Goal: Task Accomplishment & Management: Manage account settings

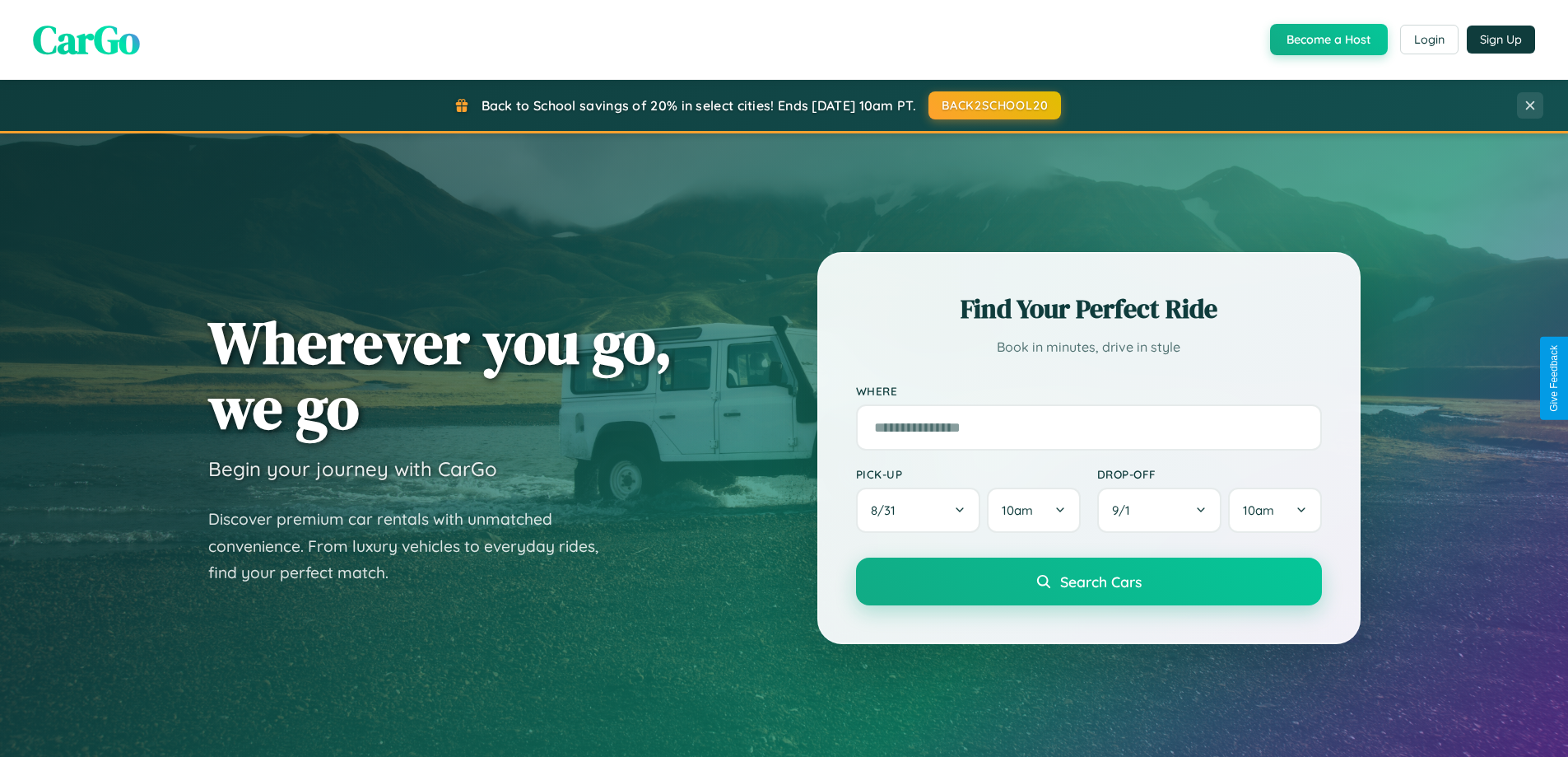
scroll to position [1133, 0]
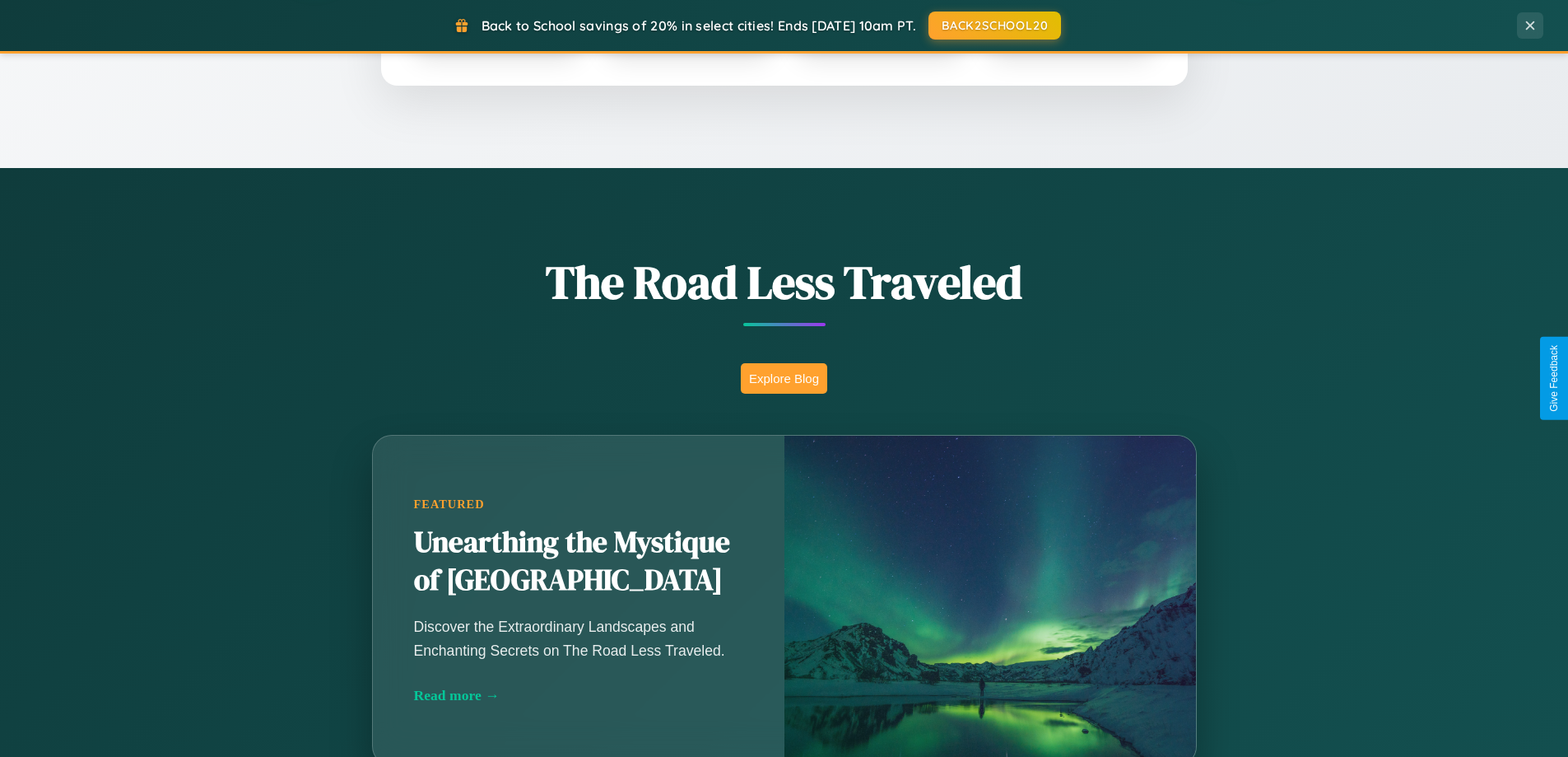
click at [784, 378] on button "Explore Blog" at bounding box center [784, 378] width 86 height 30
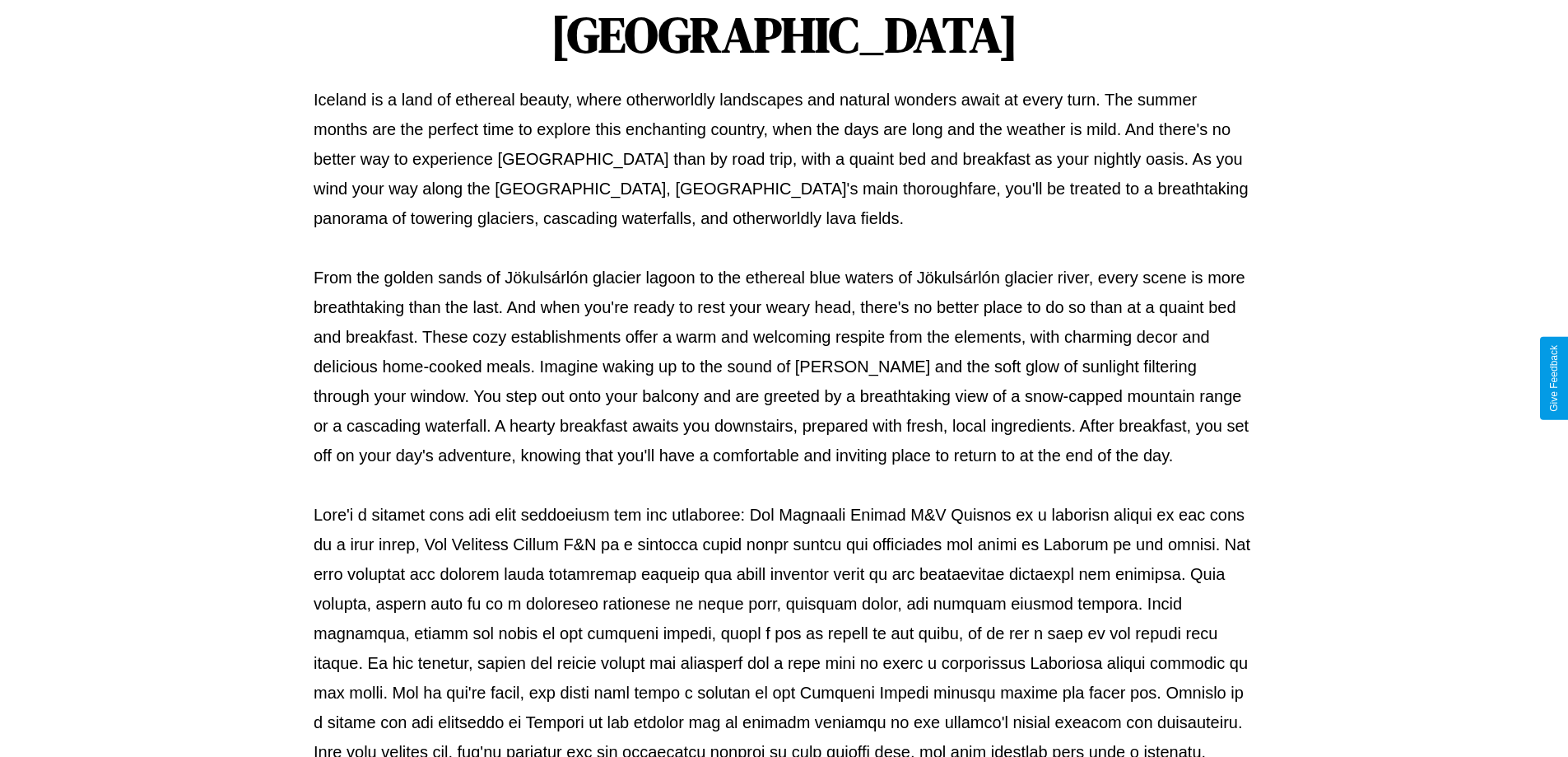
scroll to position [533, 0]
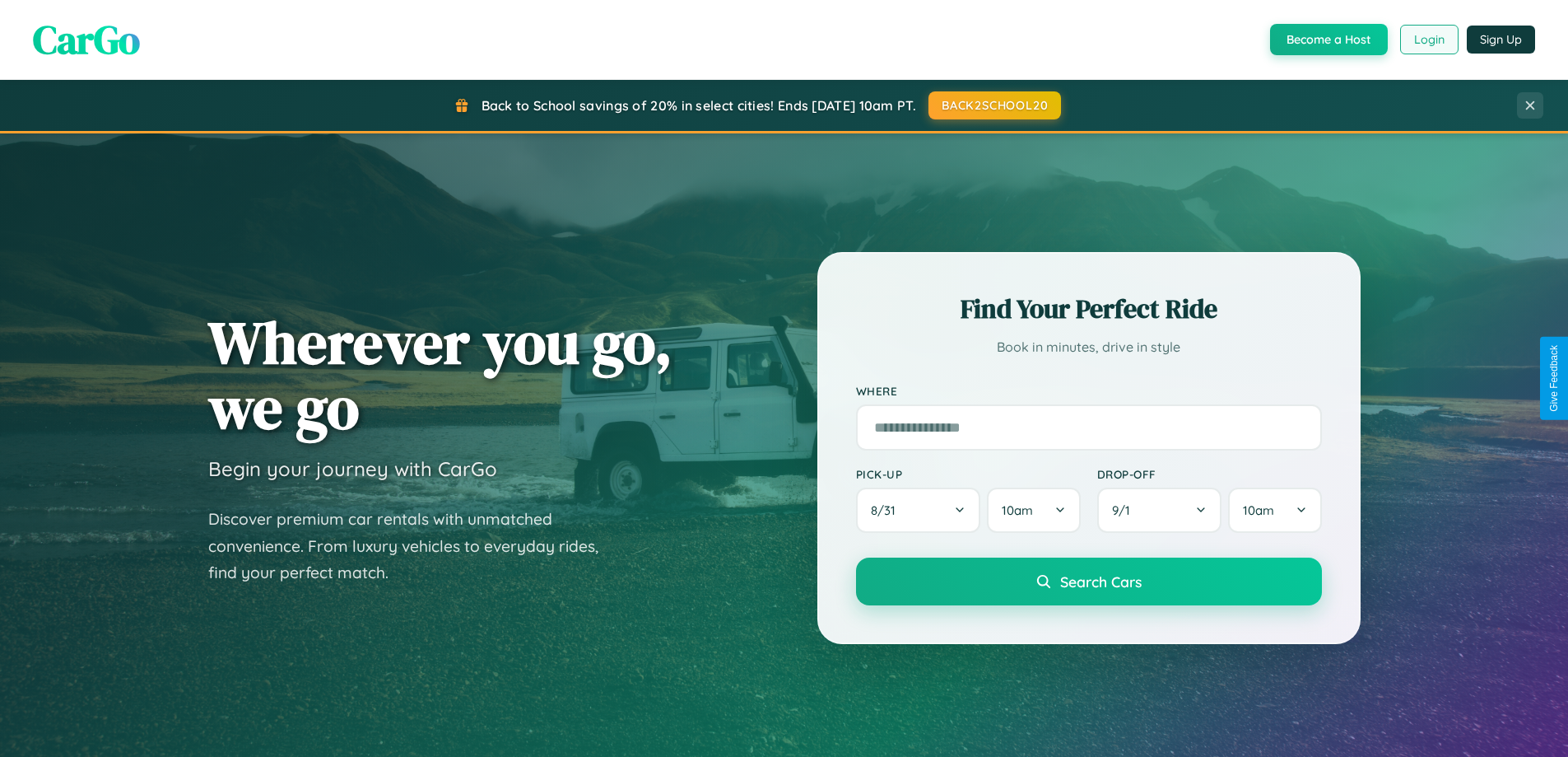
click at [1428, 40] on button "Login" at bounding box center [1429, 39] width 58 height 30
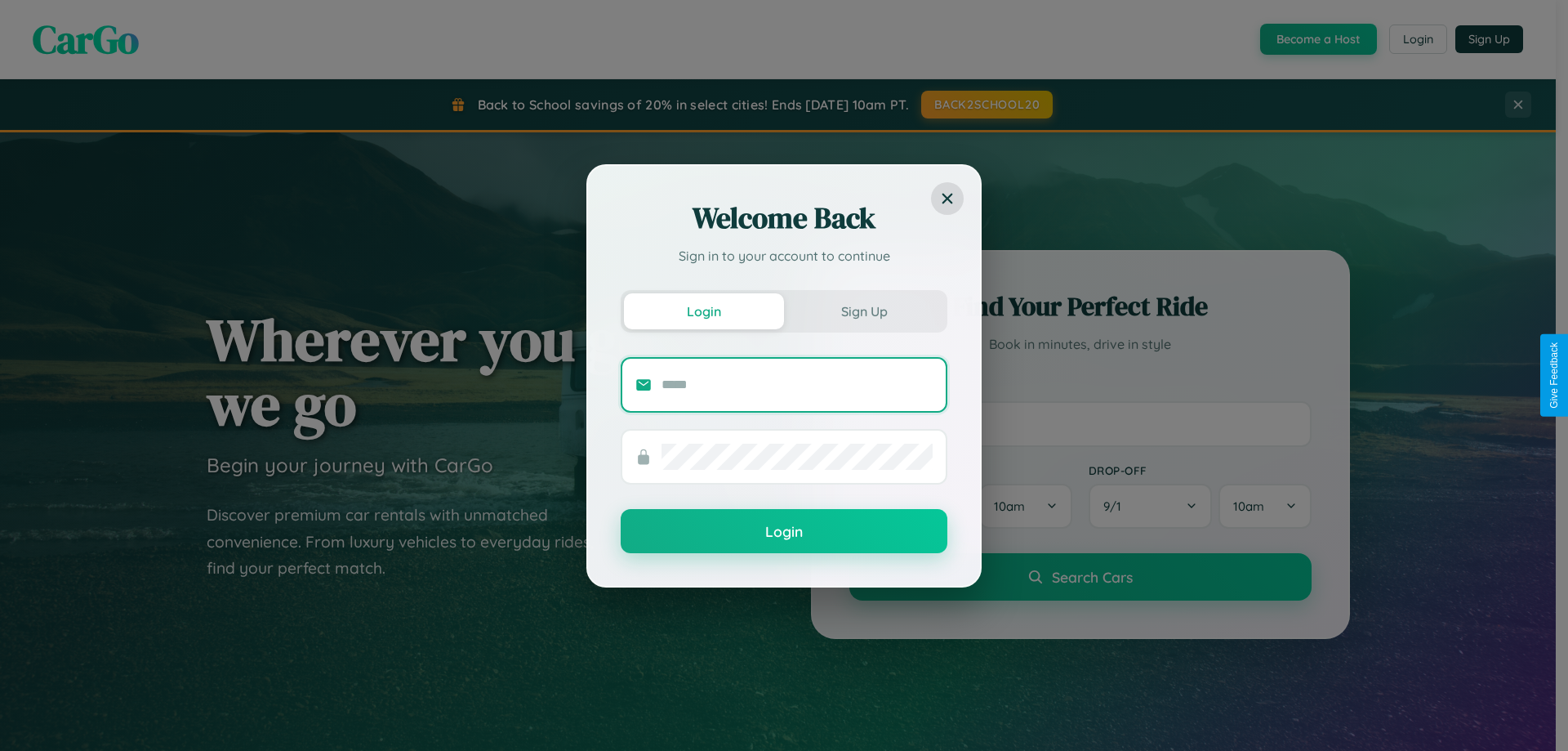
click at [797, 384] on input "text" at bounding box center [796, 385] width 271 height 26
type input "**********"
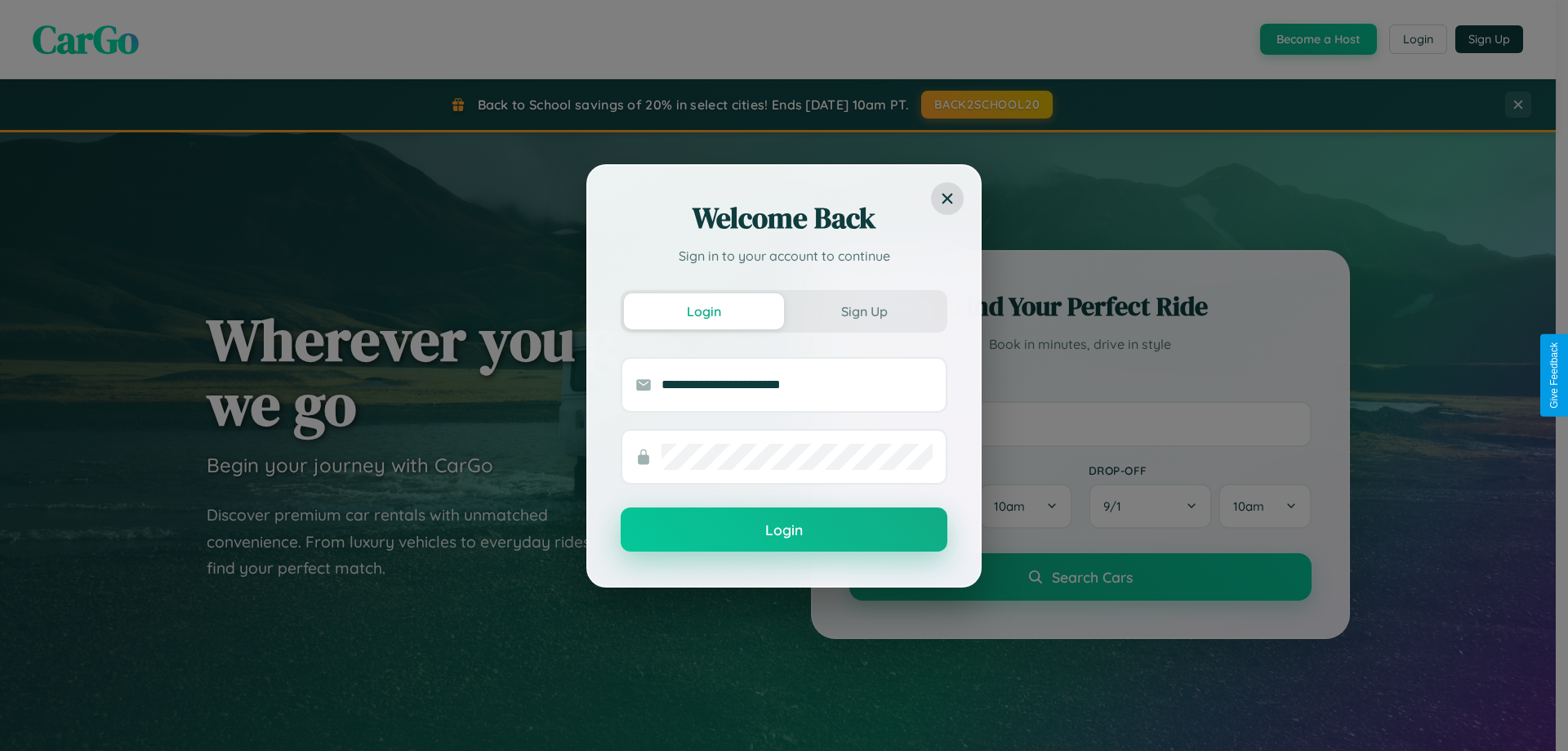
click at [784, 530] on button "Login" at bounding box center [784, 529] width 327 height 44
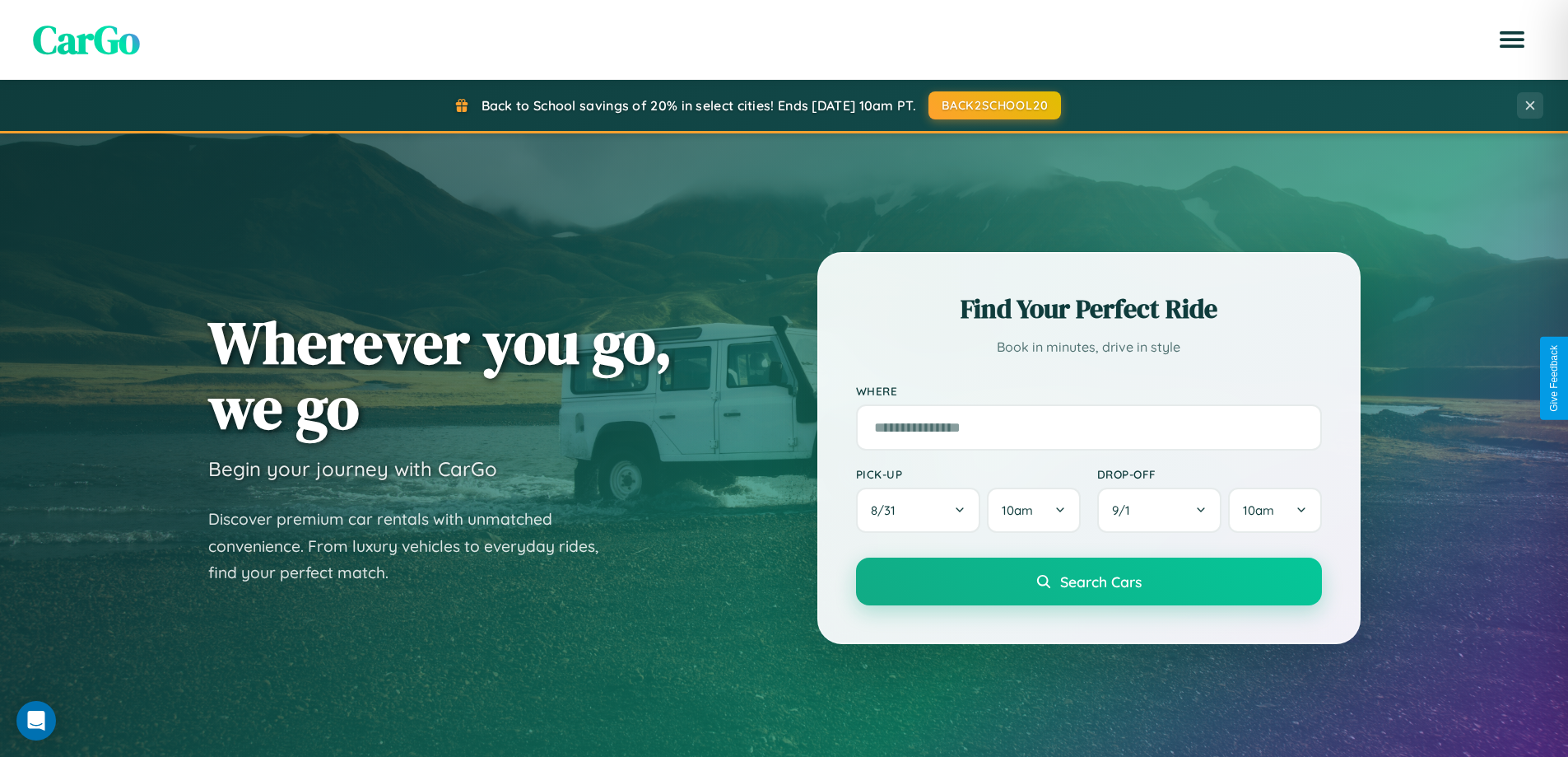
scroll to position [1929, 0]
